Goal: Task Accomplishment & Management: Use online tool/utility

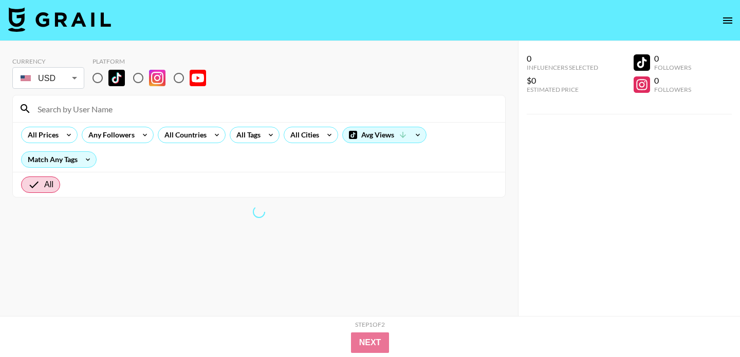
click at [98, 78] on input "radio" at bounding box center [98, 78] width 22 height 22
radio input "true"
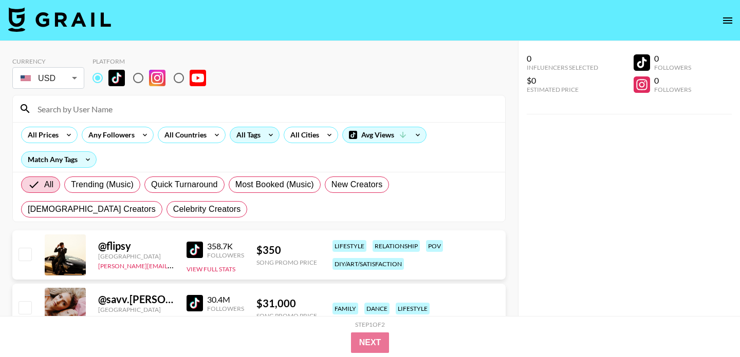
click at [260, 137] on div "All Tags" at bounding box center [246, 134] width 32 height 15
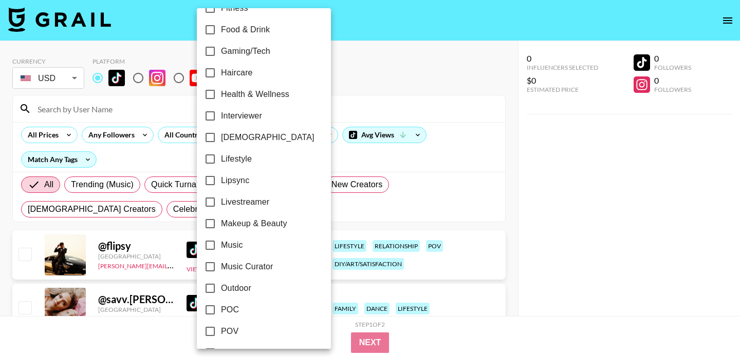
scroll to position [387, 0]
click at [241, 160] on span "Lifestyle" at bounding box center [236, 158] width 31 height 12
click at [221, 160] on input "Lifestyle" at bounding box center [210, 158] width 22 height 22
checkbox input "true"
click at [243, 91] on span "Health & Wellness" at bounding box center [253, 93] width 68 height 12
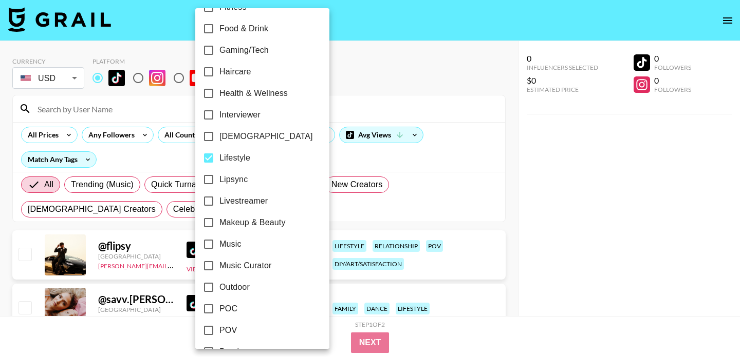
click at [219, 91] on input "Health & Wellness" at bounding box center [209, 94] width 22 height 22
checkbox input "true"
click at [210, 159] on input "Lifestyle" at bounding box center [209, 158] width 22 height 22
checkbox input "false"
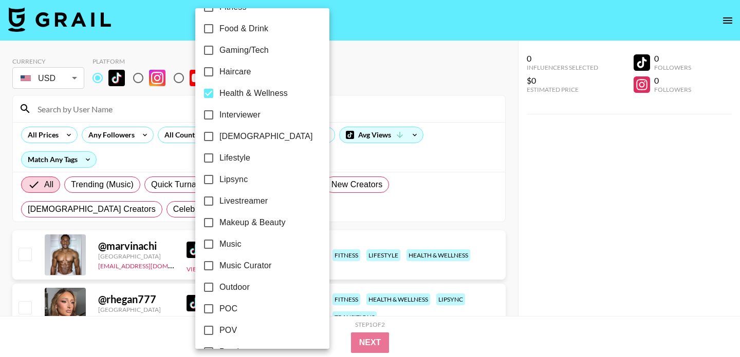
click at [430, 46] on div at bounding box center [370, 178] width 740 height 357
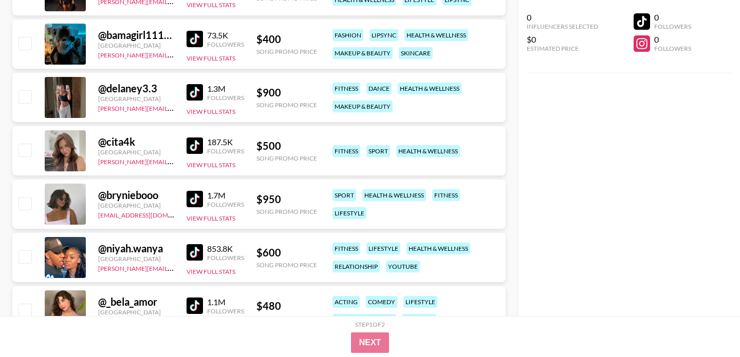
scroll to position [744, 0]
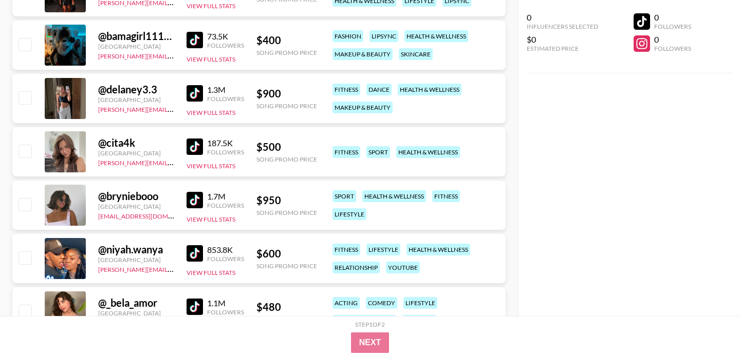
click at [197, 200] on img at bounding box center [194, 200] width 16 height 16
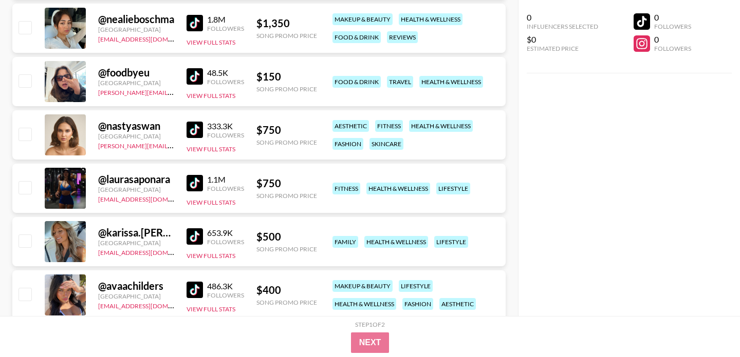
scroll to position [1190, 0]
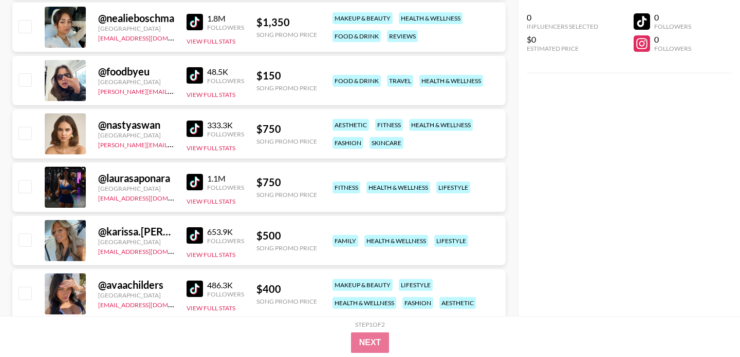
click at [197, 125] on img at bounding box center [194, 129] width 16 height 16
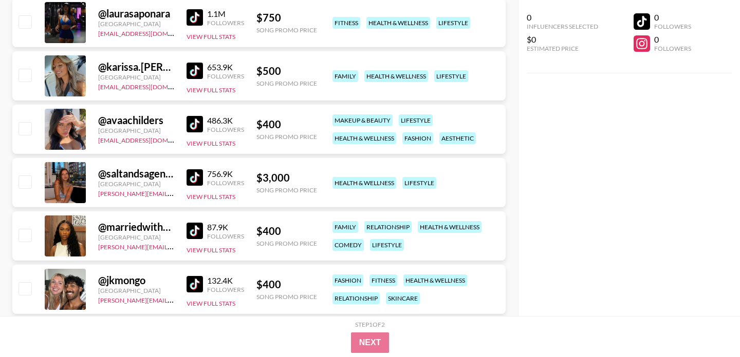
scroll to position [1355, 0]
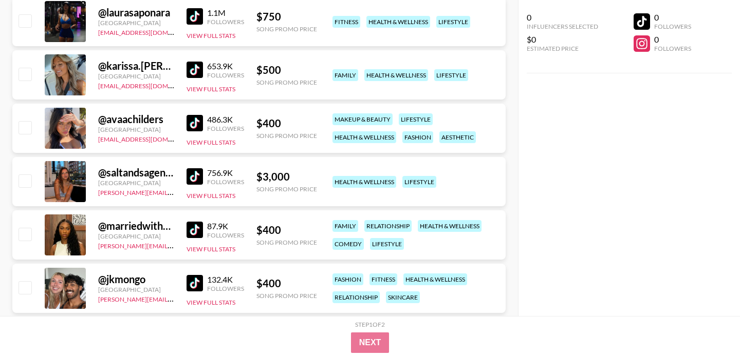
click at [192, 121] on img at bounding box center [194, 123] width 16 height 16
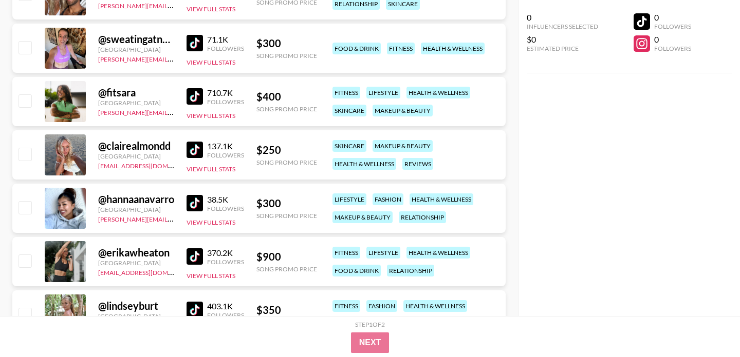
scroll to position [1654, 0]
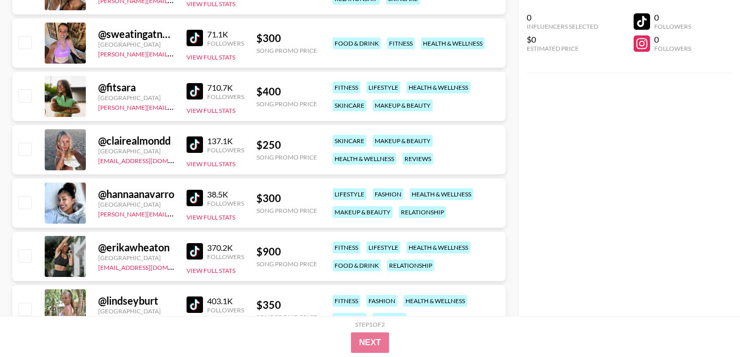
click at [191, 145] on img at bounding box center [194, 145] width 16 height 16
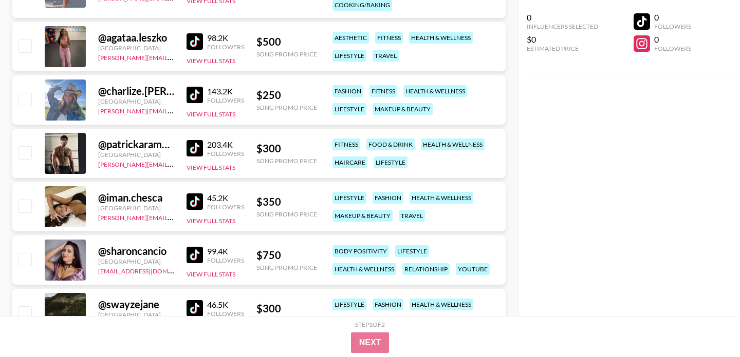
scroll to position [2678, 0]
click at [195, 90] on img at bounding box center [194, 95] width 16 height 16
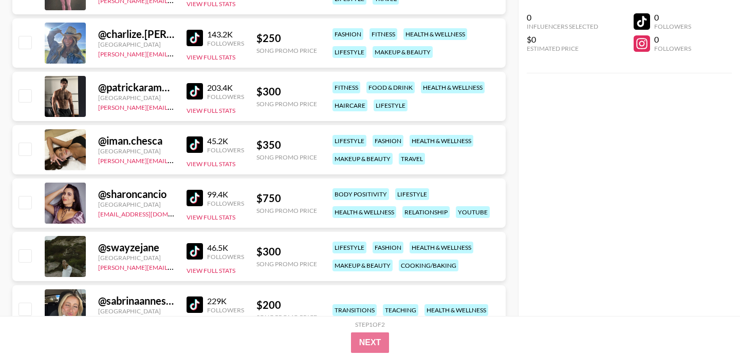
scroll to position [2780, 0]
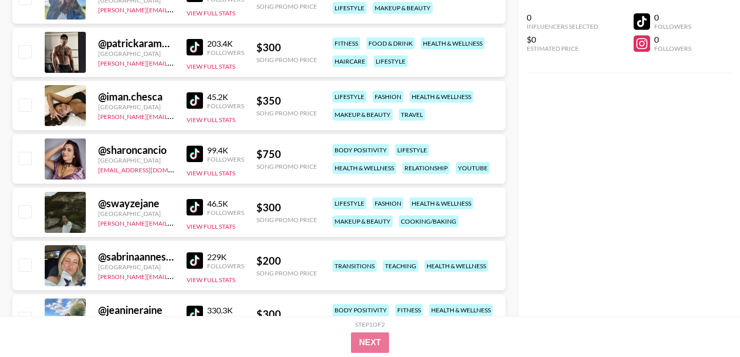
click at [194, 96] on img at bounding box center [194, 100] width 16 height 16
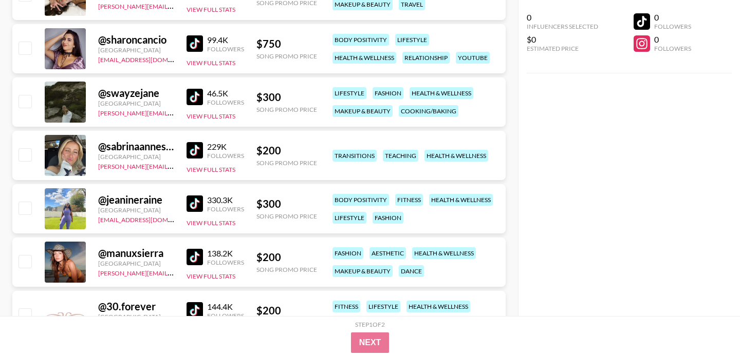
scroll to position [2891, 0]
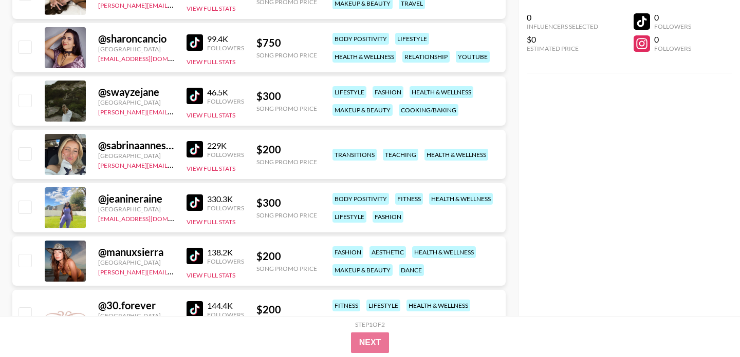
click at [196, 149] on img at bounding box center [194, 149] width 16 height 16
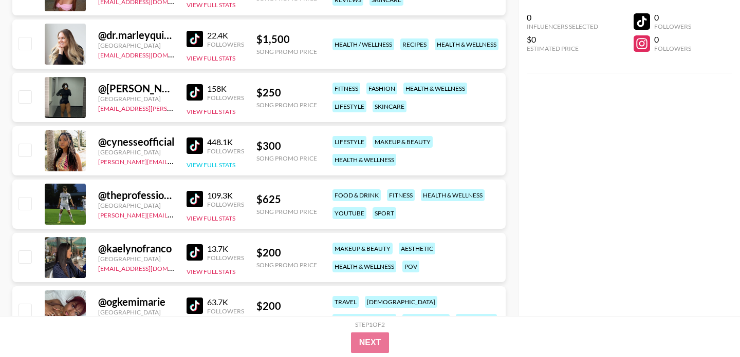
scroll to position [3270, 0]
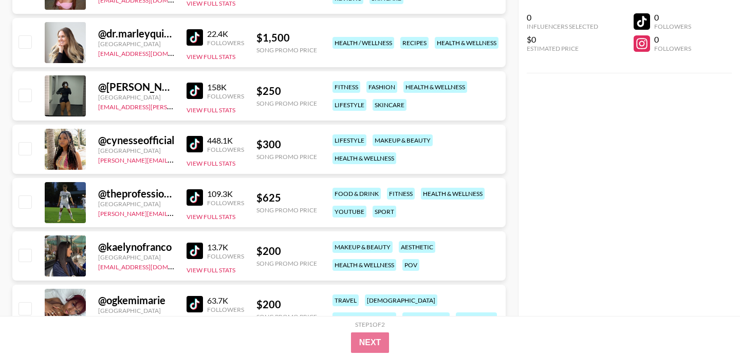
click at [196, 138] on img at bounding box center [194, 144] width 16 height 16
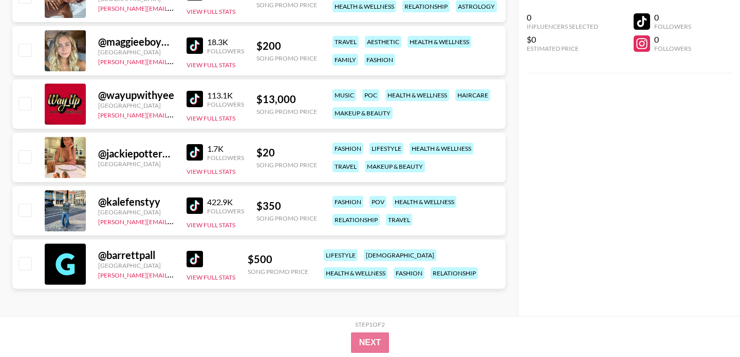
scroll to position [3584, 0]
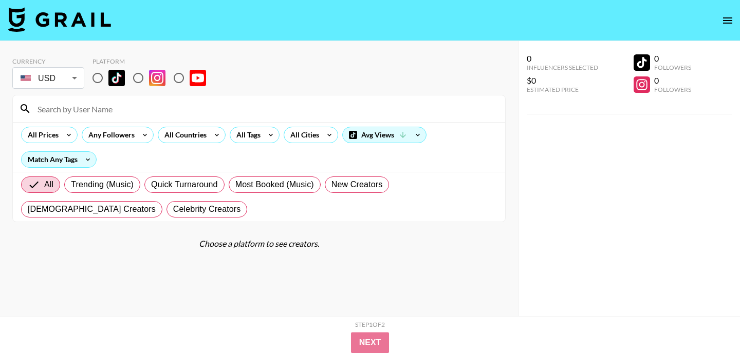
click at [138, 80] on input "radio" at bounding box center [138, 78] width 22 height 22
radio input "true"
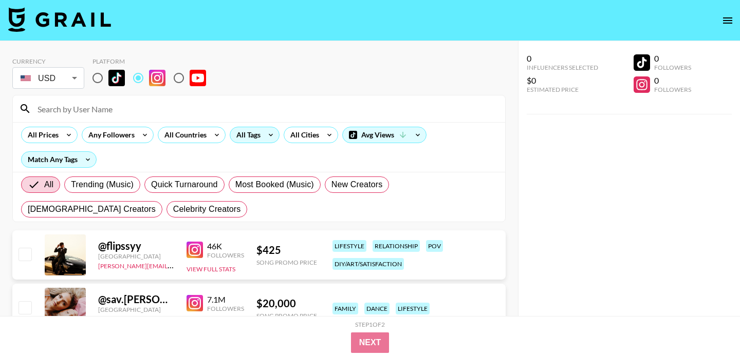
click at [234, 133] on div "All Tags" at bounding box center [246, 134] width 32 height 15
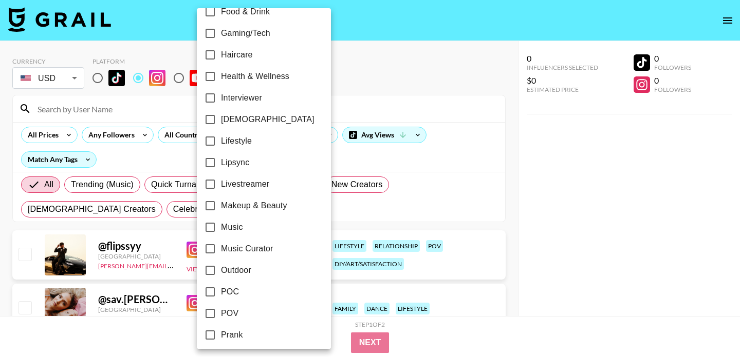
scroll to position [400, 0]
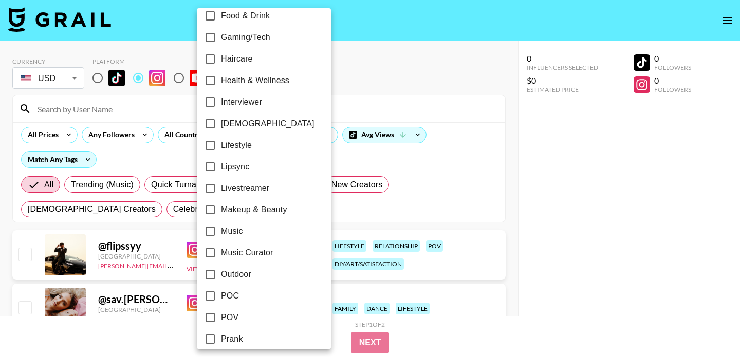
click at [257, 77] on span "Health & Wellness" at bounding box center [255, 80] width 68 height 12
click at [221, 77] on input "Health & Wellness" at bounding box center [210, 81] width 22 height 22
checkbox input "true"
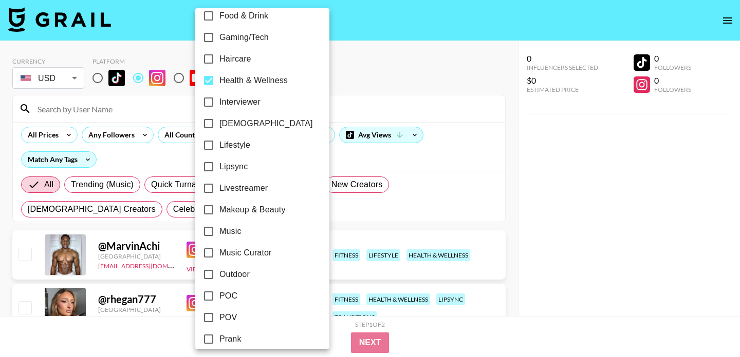
click at [425, 100] on div at bounding box center [370, 178] width 740 height 357
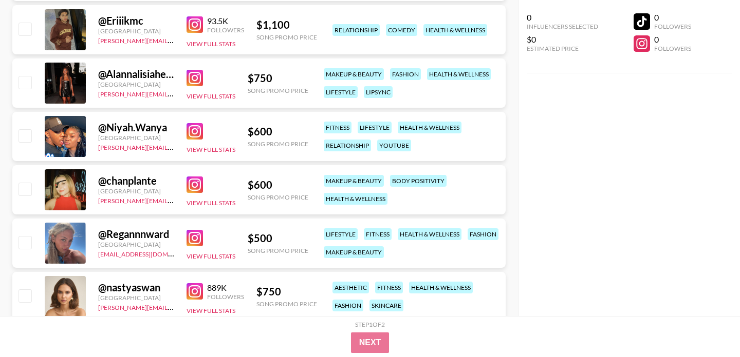
scroll to position [492, 0]
click at [200, 234] on img at bounding box center [194, 239] width 16 height 16
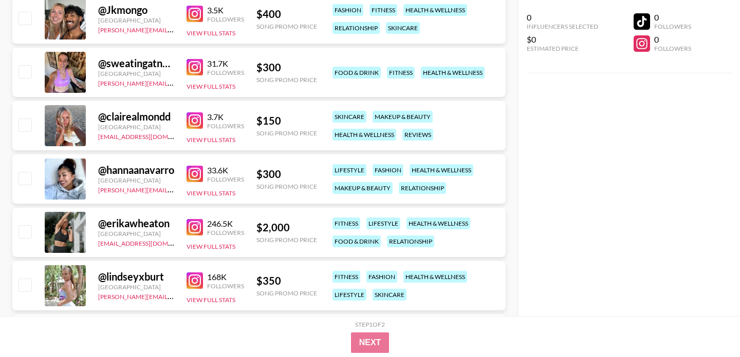
scroll to position [930, 0]
click at [193, 176] on img at bounding box center [194, 174] width 16 height 16
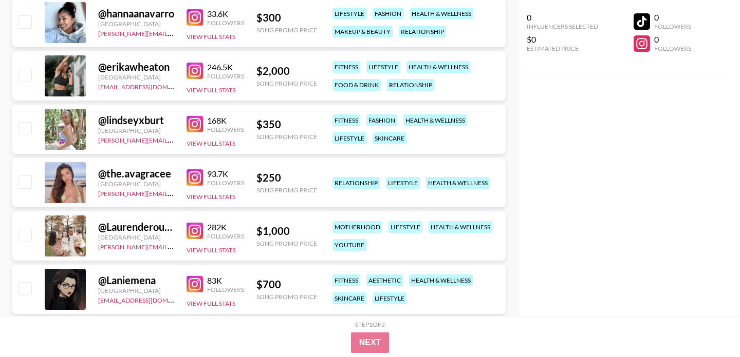
scroll to position [1088, 0]
click at [192, 119] on img at bounding box center [194, 124] width 16 height 16
click at [199, 174] on img at bounding box center [194, 177] width 16 height 16
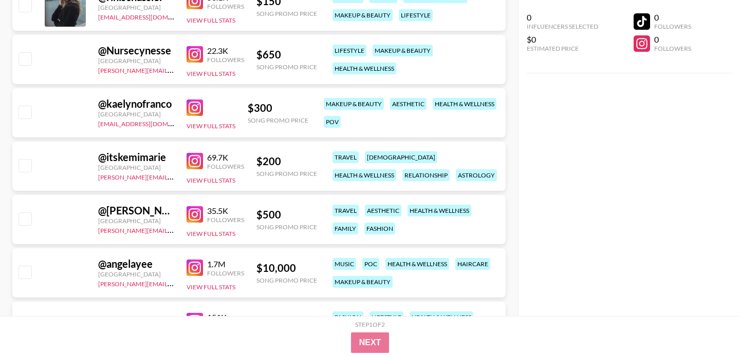
scroll to position [2244, 0]
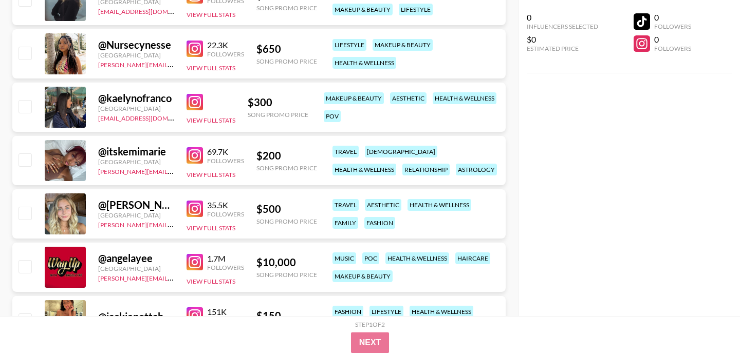
click at [196, 155] on img at bounding box center [194, 155] width 16 height 16
click at [198, 209] on img at bounding box center [194, 209] width 16 height 16
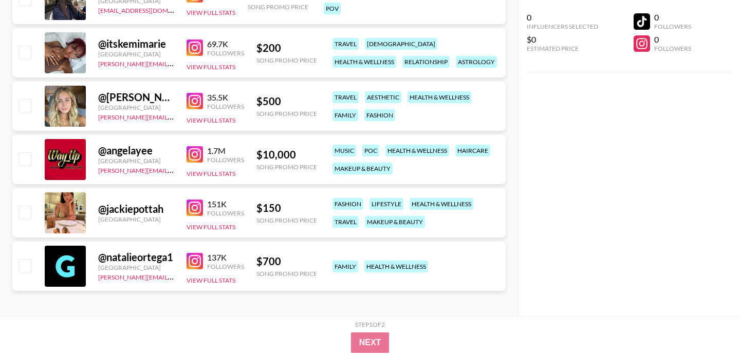
scroll to position [2355, 0]
